Goal: Check status: Check status

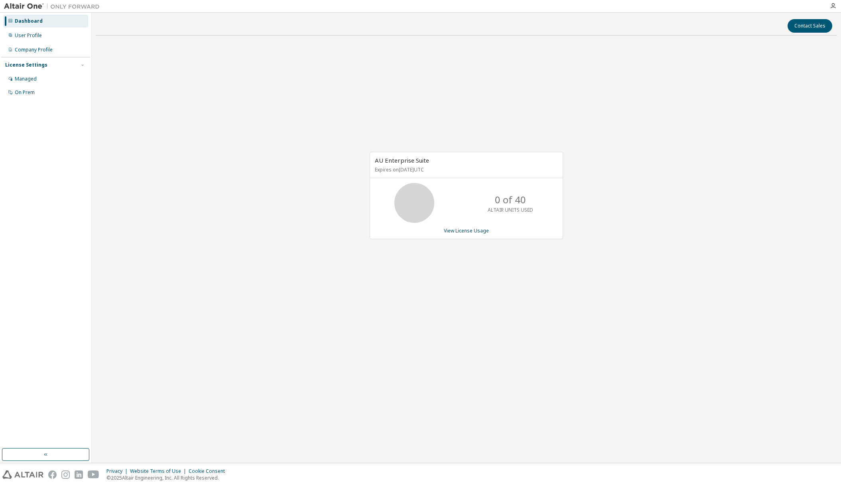
click at [383, 281] on div "AU Enterprise Suite Expires on [DATE] UTC 0 of 40 ALTAIR UNITS USED View Licens…" at bounding box center [466, 200] width 741 height 316
click at [623, 126] on div "AU Enterprise Suite Expires on [DATE] UTC 0 of 40 ALTAIR UNITS USED View Licens…" at bounding box center [466, 200] width 741 height 316
